Goal: Task Accomplishment & Management: Manage account settings

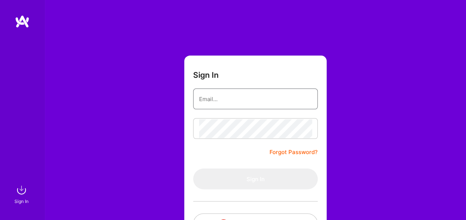
type input "[EMAIL_ADDRESS][DOMAIN_NAME]"
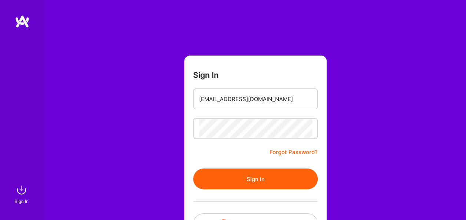
click at [138, 158] on div "Sign In [EMAIL_ADDRESS][DOMAIN_NAME] Forgot Password? Sign In Continue with Goo…" at bounding box center [254, 139] width 421 height 278
click at [226, 177] on button "Sign In" at bounding box center [255, 179] width 124 height 21
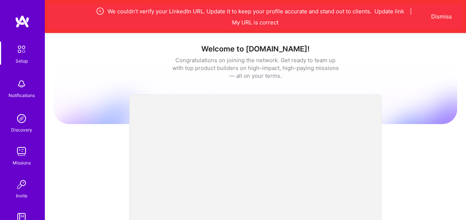
click at [19, 57] on img at bounding box center [22, 49] width 16 height 16
click at [21, 24] on img at bounding box center [22, 21] width 15 height 13
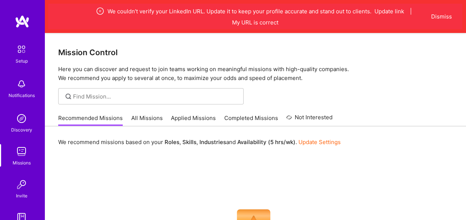
click at [17, 60] on div "Setup" at bounding box center [22, 61] width 12 height 8
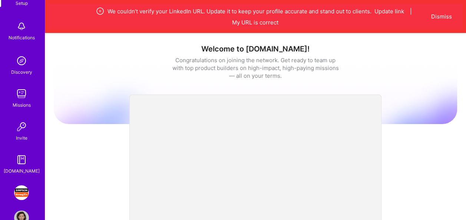
scroll to position [78, 0]
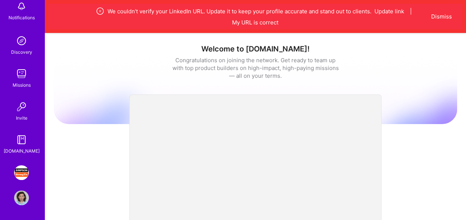
click at [17, 197] on img at bounding box center [21, 197] width 15 height 15
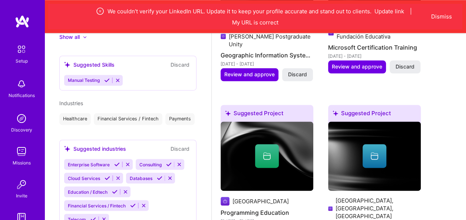
scroll to position [333, 0]
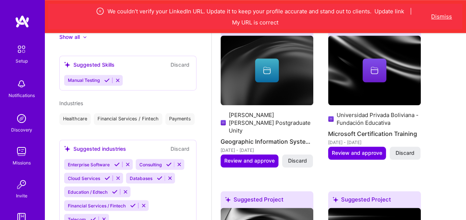
click at [443, 16] on button "Dismiss" at bounding box center [441, 17] width 21 height 8
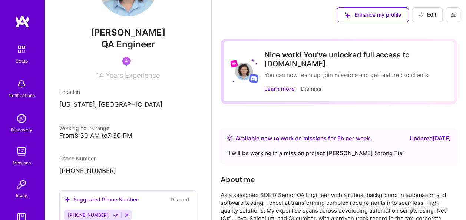
scroll to position [74, 0]
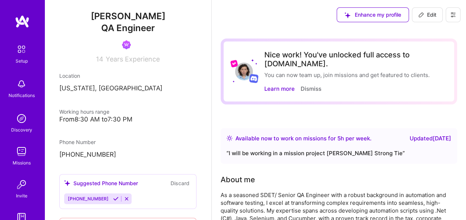
click at [425, 13] on span "Edit" at bounding box center [427, 14] width 18 height 7
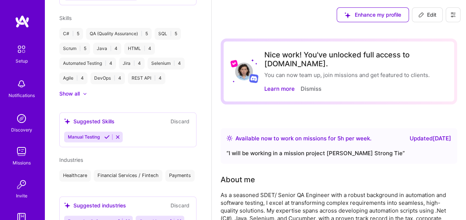
select select "US"
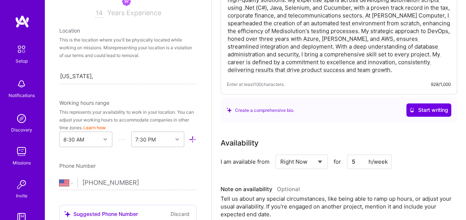
scroll to position [259, 0]
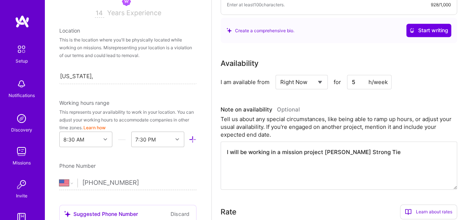
click at [318, 74] on select "Select... Right Now Future Date Not Available" at bounding box center [301, 82] width 43 height 19
select select "Not Available"
click at [280, 73] on select "Select... Right Now Future Date Not Available" at bounding box center [301, 82] width 43 height 19
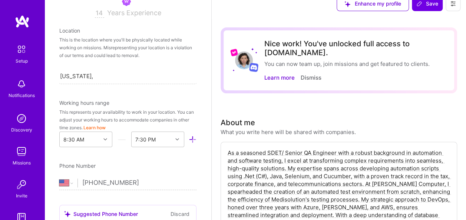
scroll to position [0, 0]
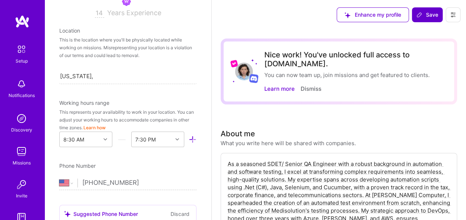
click at [430, 16] on span "Save" at bounding box center [427, 14] width 22 height 7
select select "1 Month"
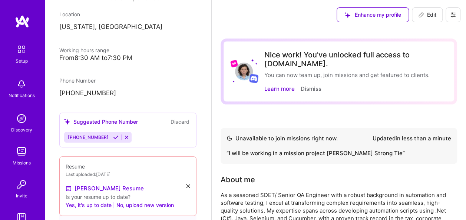
scroll to position [118, 0]
